Goal: Information Seeking & Learning: Learn about a topic

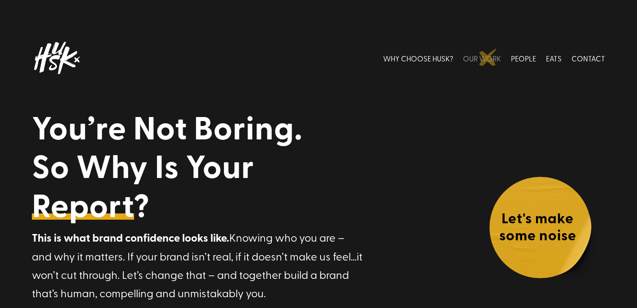
click at [488, 57] on link "OUR WORK" at bounding box center [482, 58] width 38 height 40
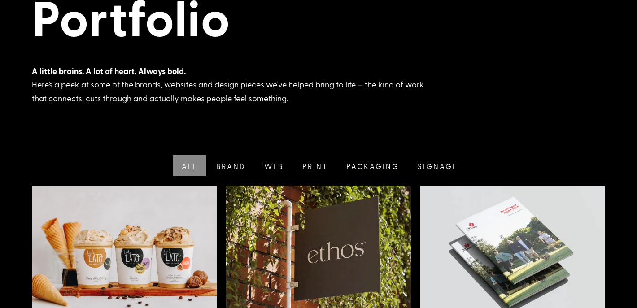
scroll to position [121, 0]
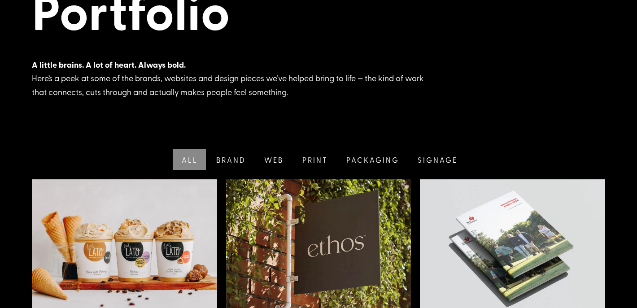
click at [231, 159] on link "Brand" at bounding box center [230, 159] width 48 height 21
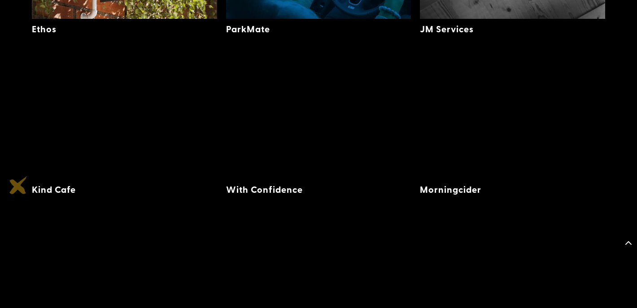
scroll to position [416, 0]
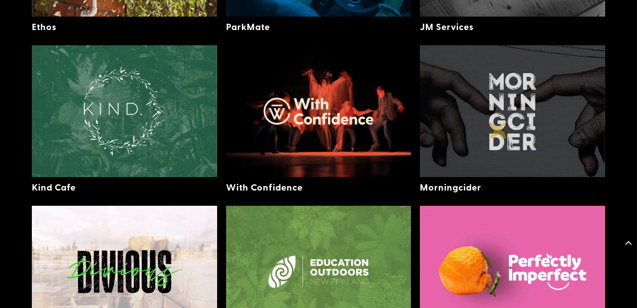
click at [499, 130] on img at bounding box center [512, 111] width 185 height 132
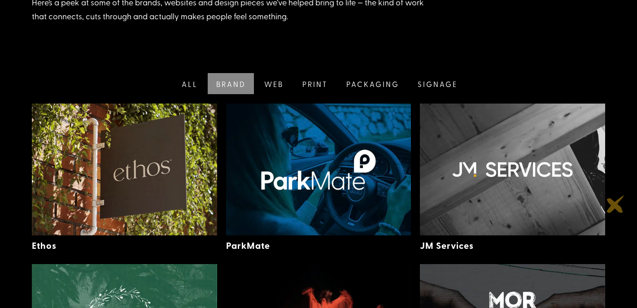
scroll to position [196, 0]
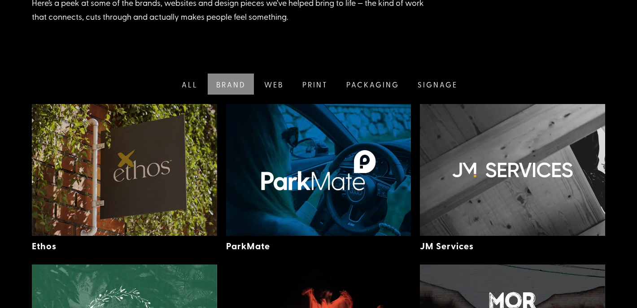
click at [127, 158] on img at bounding box center [124, 170] width 185 height 132
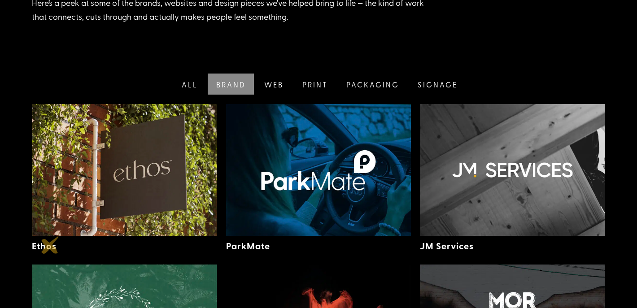
click at [50, 245] on link "Ethos" at bounding box center [44, 246] width 25 height 13
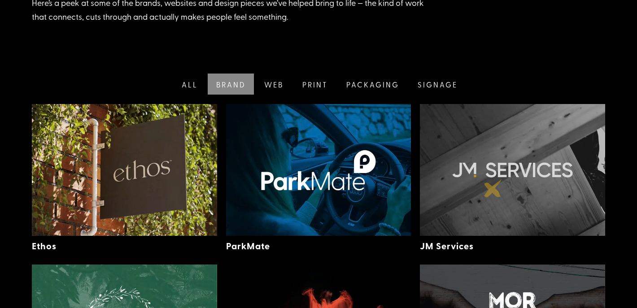
click at [493, 188] on img at bounding box center [512, 170] width 185 height 132
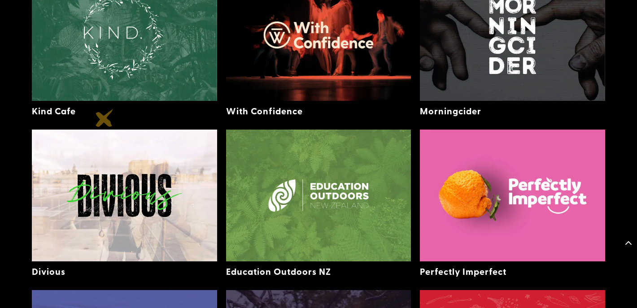
scroll to position [495, 0]
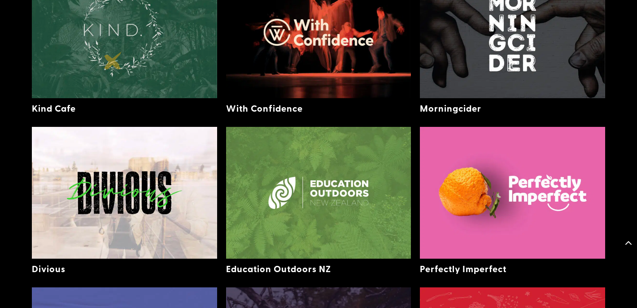
click at [113, 61] on img at bounding box center [124, 32] width 185 height 132
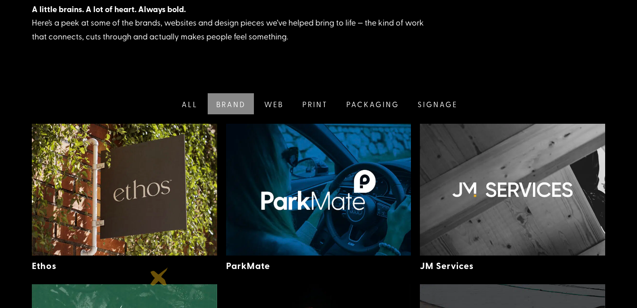
scroll to position [175, 0]
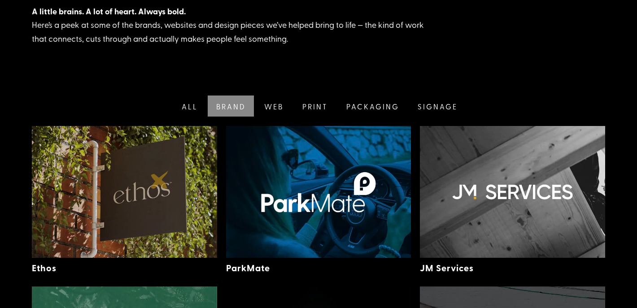
click at [160, 180] on img at bounding box center [124, 192] width 185 height 132
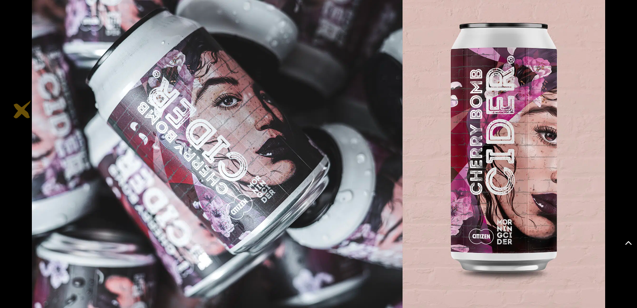
scroll to position [589, 0]
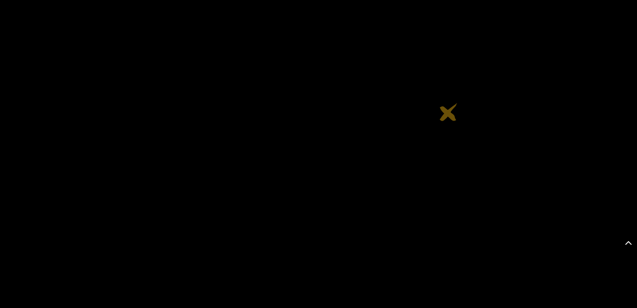
scroll to position [2241, 0]
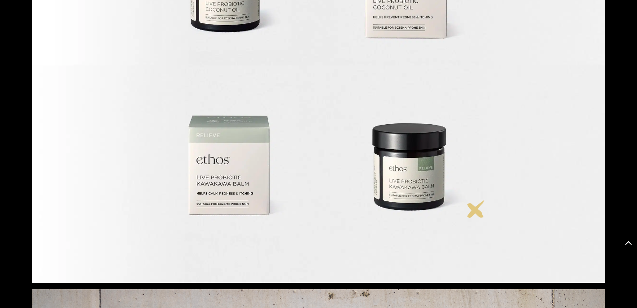
click at [476, 209] on img at bounding box center [318, 78] width 573 height 409
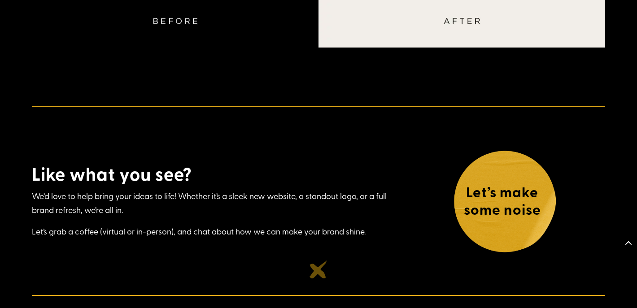
scroll to position [4552, 0]
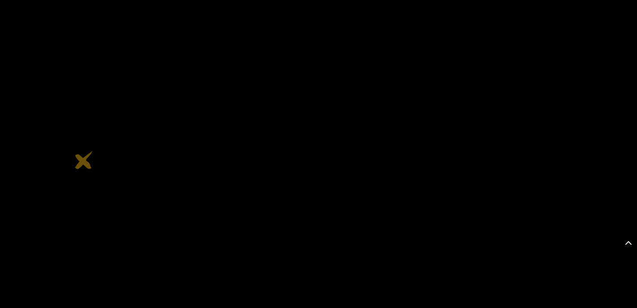
scroll to position [3469, 0]
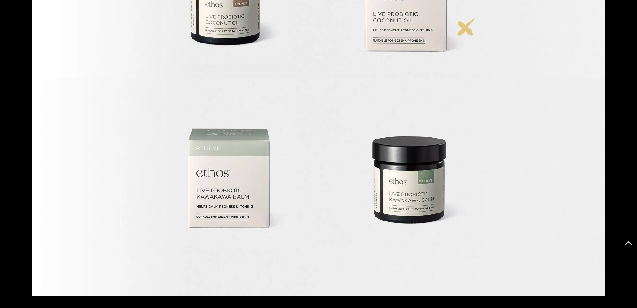
scroll to position [2227, 0]
